Goal: Information Seeking & Learning: Learn about a topic

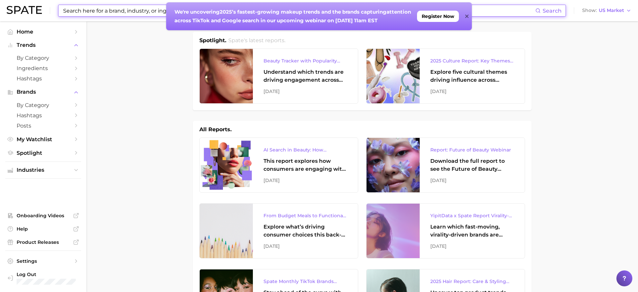
click at [120, 9] on input at bounding box center [298, 10] width 473 height 11
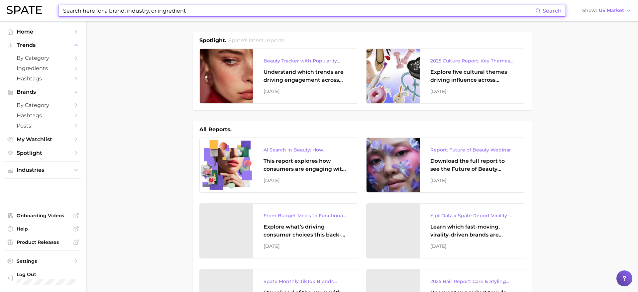
click at [121, 9] on input at bounding box center [298, 10] width 473 height 11
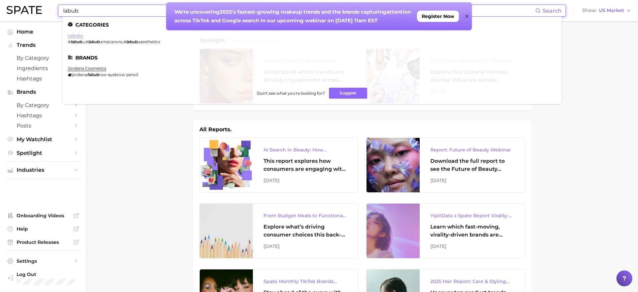
type input "labub"
click at [78, 37] on link "labubu" at bounding box center [75, 35] width 15 height 5
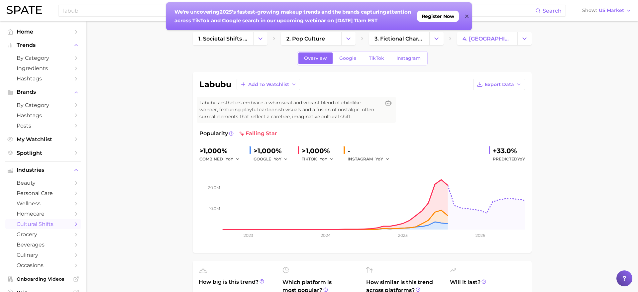
click at [463, 16] on div "We're uncovering 2025’s fastest-growing makeup trends and the brands capturing …" at bounding box center [319, 16] width 306 height 28
click at [467, 16] on icon at bounding box center [466, 16] width 3 height 3
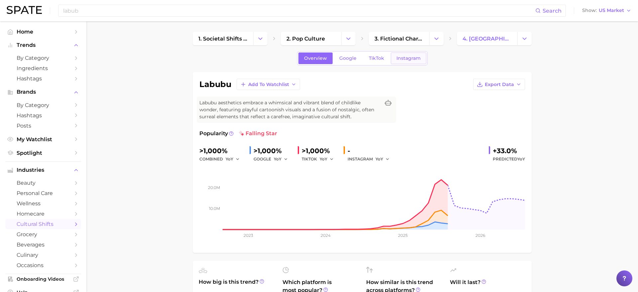
click at [403, 58] on span "Instagram" at bounding box center [408, 58] width 24 height 6
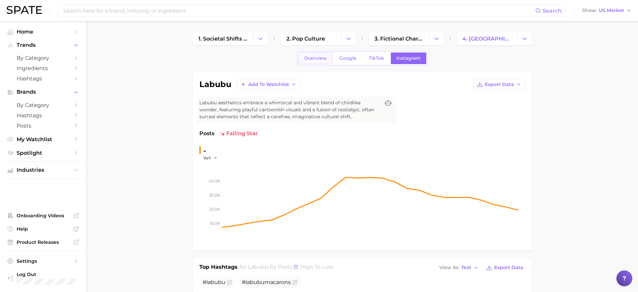
click at [323, 57] on span "Overview" at bounding box center [315, 58] width 23 height 6
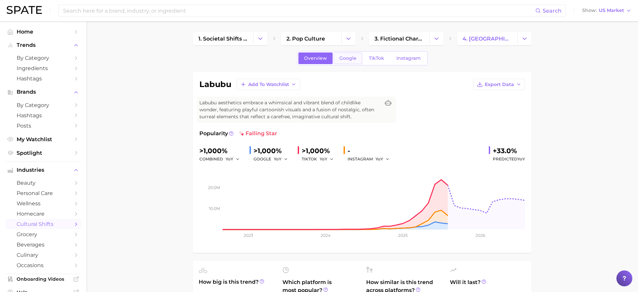
click at [352, 57] on span "Google" at bounding box center [347, 58] width 17 height 6
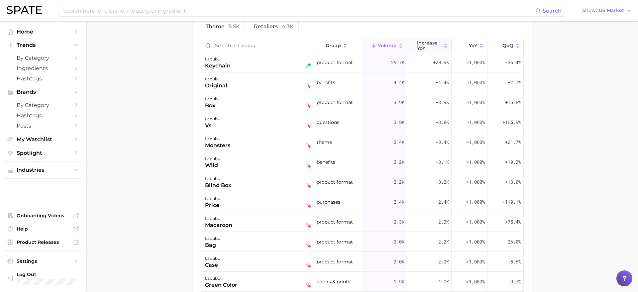
click at [435, 45] on span "increase YoY" at bounding box center [429, 45] width 24 height 11
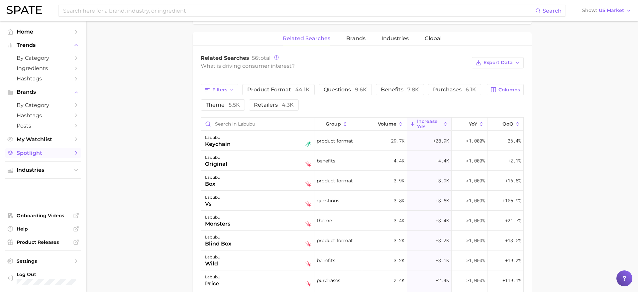
scroll to position [302, 0]
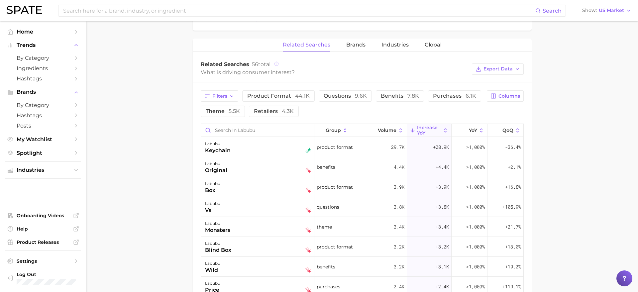
click at [278, 63] on icon at bounding box center [276, 63] width 5 height 5
click at [561, 92] on main "1. societal shifts & culture 2. pop culture 3. fictional characters 4. labubu O…" at bounding box center [361, 87] width 551 height 737
click at [361, 44] on span "Brands" at bounding box center [355, 45] width 19 height 6
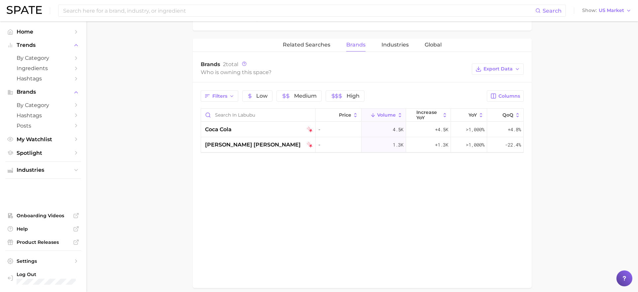
scroll to position [0, 0]
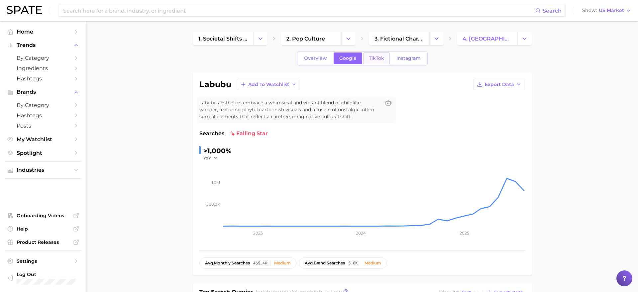
click at [371, 59] on span "TikTok" at bounding box center [376, 58] width 15 height 6
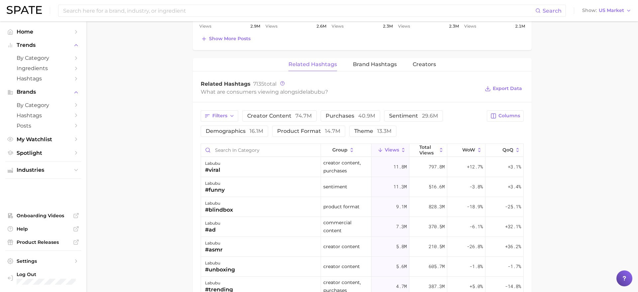
scroll to position [475, 0]
click at [385, 67] on span "Brand Hashtags" at bounding box center [375, 66] width 44 height 6
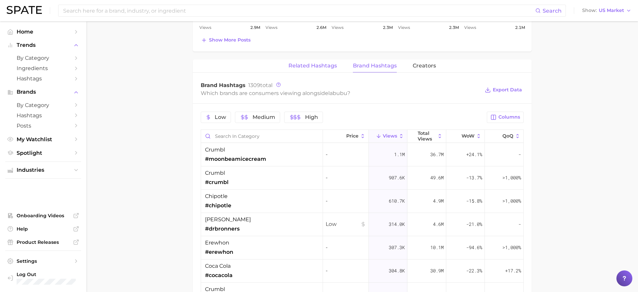
click at [308, 61] on button "Related Hashtags" at bounding box center [312, 65] width 48 height 13
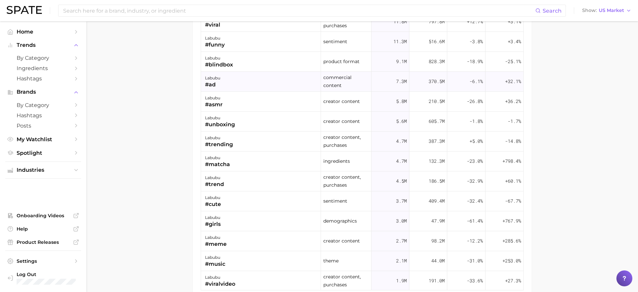
scroll to position [295, 0]
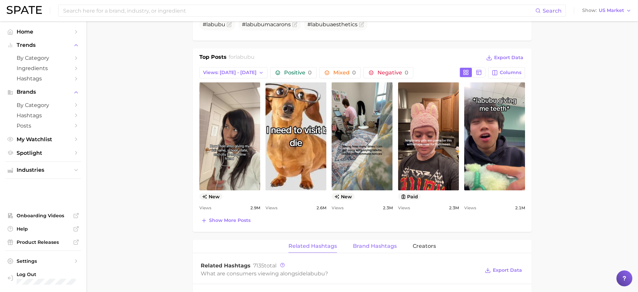
click at [384, 241] on button "Brand Hashtags" at bounding box center [375, 246] width 44 height 13
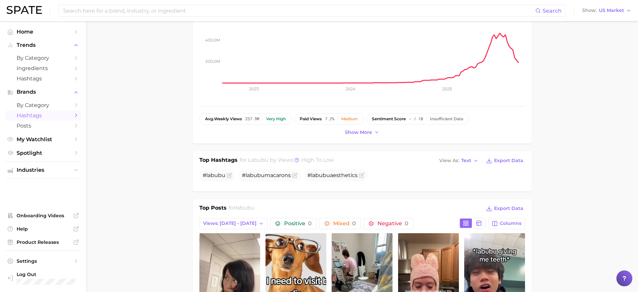
scroll to position [0, 0]
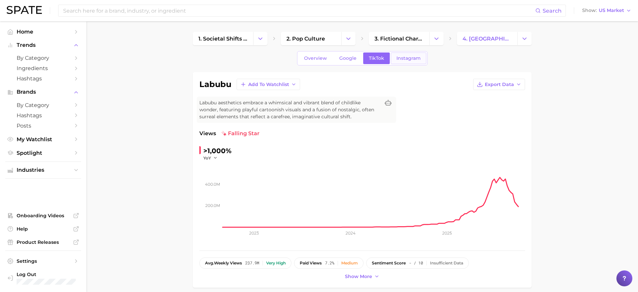
click at [403, 57] on span "Instagram" at bounding box center [408, 58] width 24 height 6
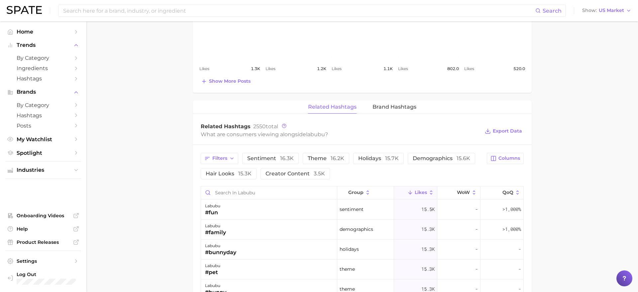
scroll to position [391, 0]
click at [381, 108] on span "Brand Hashtags" at bounding box center [394, 106] width 44 height 6
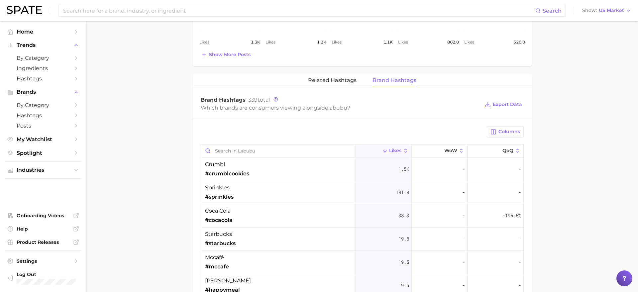
scroll to position [453, 0]
